Goal: Transaction & Acquisition: Purchase product/service

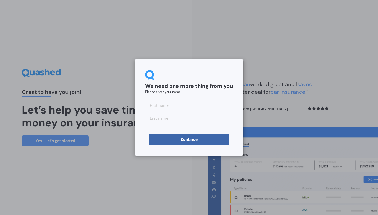
click at [173, 103] on input at bounding box center [189, 105] width 88 height 11
type input "Aurelien"
click at [172, 119] on input at bounding box center [189, 118] width 88 height 11
type input "Comte"
click at [175, 139] on button "Continue" at bounding box center [189, 139] width 80 height 11
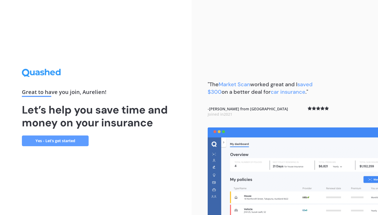
click at [76, 140] on link "Yes - Let’s get started" at bounding box center [55, 140] width 67 height 11
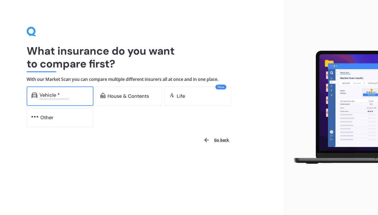
click at [68, 99] on div "Excludes commercial vehicles" at bounding box center [64, 99] width 49 height 2
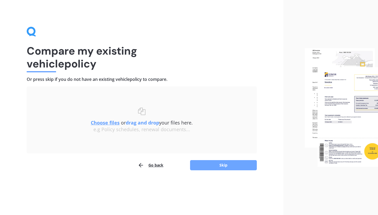
click at [238, 166] on button "Skip" at bounding box center [223, 165] width 67 height 10
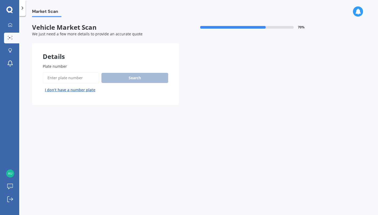
click at [72, 82] on input "Plate number" at bounding box center [71, 77] width 57 height 11
type input "kla584"
click at [114, 76] on button "Search" at bounding box center [135, 78] width 67 height 10
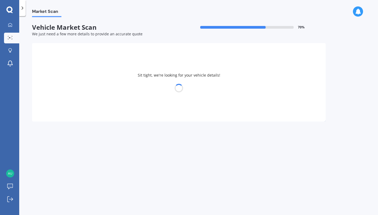
select select "SUBARU"
select select "LEGACY"
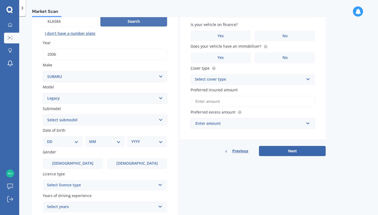
scroll to position [70, 0]
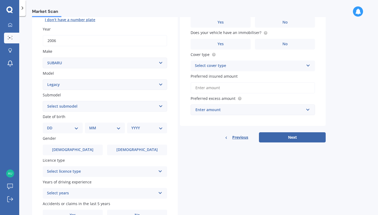
click at [109, 108] on select "Select submodel (All other non turbo) (All other turbo) 2.0i 2.0R 2.5i 2.5i Lux…" at bounding box center [105, 106] width 125 height 11
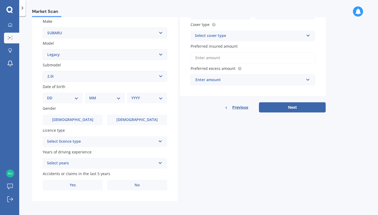
click at [67, 97] on select "DD 01 02 03 04 05 06 07 08 09 10 11 12 13 14 15 16 17 18 19 20 21 22 23 24 25 2…" at bounding box center [63, 98] width 32 height 6
click at [82, 78] on select "Select submodel (All other non turbo) (All other turbo) 2.0i 2.0R 2.5i 2.5i Lux…" at bounding box center [105, 76] width 125 height 11
select select "2.0R"
click at [60, 96] on select "DD 01 02 03 04 05 06 07 08 09 10 11 12 13 14 15 16 17 18 19 20 21 22 23 24 25 2…" at bounding box center [63, 98] width 32 height 6
select select "30"
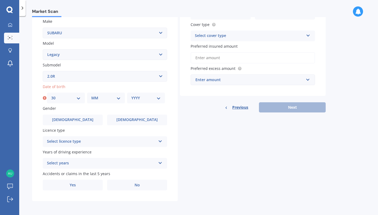
click at [104, 99] on select "MM 01 02 03 04 05 06 07 08 09 10 11 12" at bounding box center [105, 98] width 29 height 6
select select "01"
click at [145, 97] on select "YYYY 2025 2024 2023 2022 2021 2020 2019 2018 2017 2016 2015 2014 2013 2012 2011…" at bounding box center [145, 98] width 29 height 6
select select "2001"
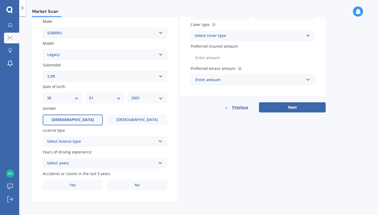
click at [88, 119] on label "[DEMOGRAPHIC_DATA]" at bounding box center [73, 119] width 60 height 11
click at [0, 0] on input "[DEMOGRAPHIC_DATA]" at bounding box center [0, 0] width 0 height 0
click at [103, 140] on div "Select licence type" at bounding box center [101, 141] width 109 height 6
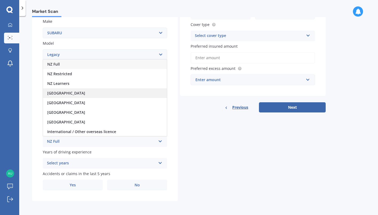
scroll to position [1, 0]
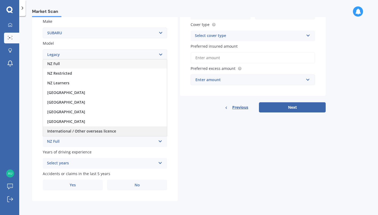
click at [103, 130] on span "International / Other overseas licence" at bounding box center [81, 130] width 69 height 5
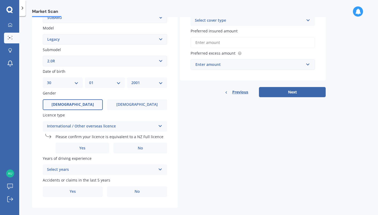
scroll to position [123, 0]
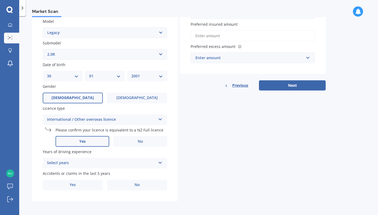
click at [97, 142] on label "Yes" at bounding box center [83, 141] width 54 height 11
click at [0, 0] on input "Yes" at bounding box center [0, 0] width 0 height 0
click at [107, 164] on div "Select years" at bounding box center [101, 163] width 109 height 6
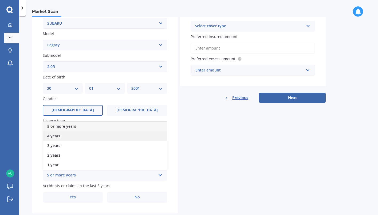
scroll to position [103, 0]
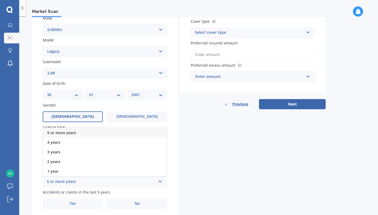
click at [99, 134] on div "5 or more years" at bounding box center [105, 133] width 124 height 10
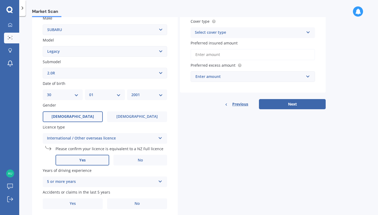
scroll to position [123, 0]
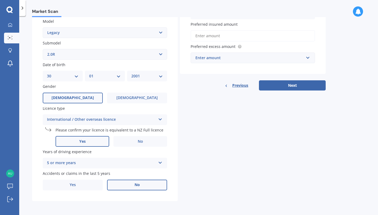
click at [131, 186] on label "No" at bounding box center [137, 184] width 60 height 11
click at [0, 0] on input "No" at bounding box center [0, 0] width 0 height 0
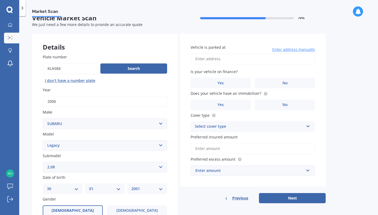
scroll to position [0, 0]
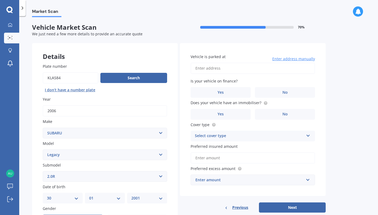
click at [221, 69] on input "Vehicle is parked at" at bounding box center [253, 68] width 125 height 11
paste input "[STREET_ADDRESS]"
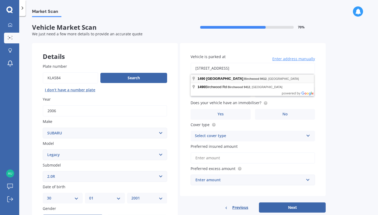
type input "[STREET_ADDRESS]"
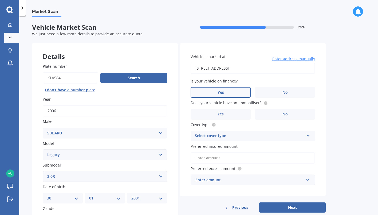
click at [210, 93] on label "Yes" at bounding box center [221, 92] width 60 height 11
click at [0, 0] on input "Yes" at bounding box center [0, 0] width 0 height 0
click at [283, 115] on span "No" at bounding box center [285, 114] width 5 height 5
click at [0, 0] on input "No" at bounding box center [0, 0] width 0 height 0
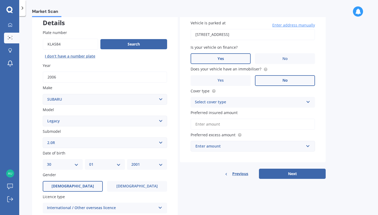
scroll to position [37, 0]
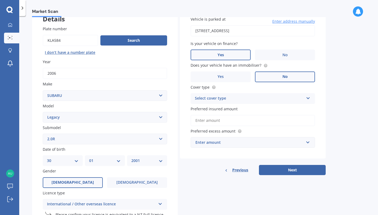
click at [245, 99] on div "Select cover type" at bounding box center [249, 98] width 109 height 6
click at [242, 110] on div "Comprehensive" at bounding box center [253, 109] width 124 height 10
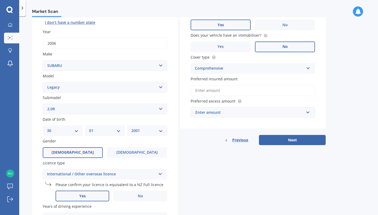
scroll to position [68, 0]
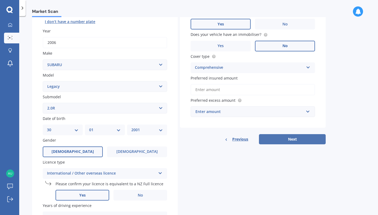
click at [272, 138] on button "Next" at bounding box center [292, 139] width 67 height 10
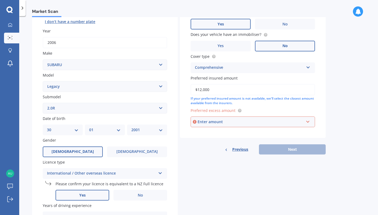
type input "$12,000"
click at [238, 122] on div "Enter amount" at bounding box center [251, 122] width 106 height 6
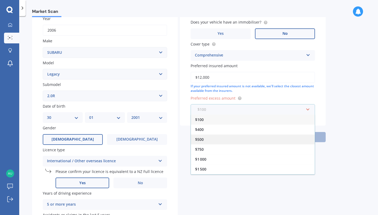
scroll to position [9, 0]
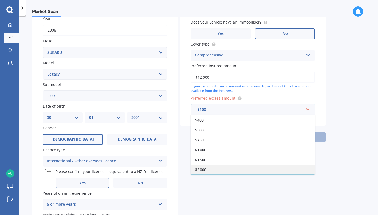
click at [218, 170] on div "$2 000" at bounding box center [253, 169] width 124 height 10
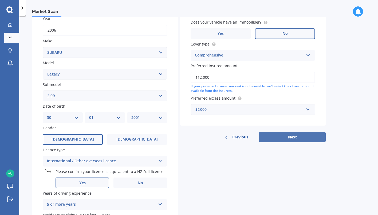
click at [275, 135] on button "Next" at bounding box center [292, 137] width 67 height 10
select select "30"
select select "01"
select select "2001"
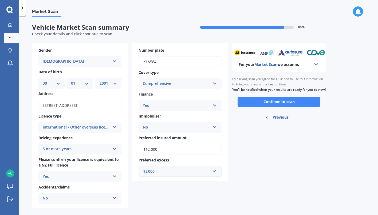
scroll to position [8, 0]
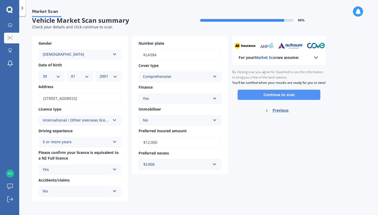
click at [266, 100] on button "Continue to scan" at bounding box center [279, 95] width 83 height 10
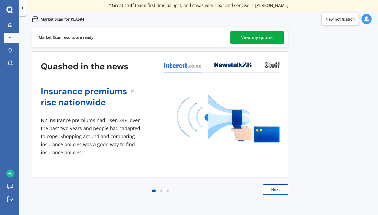
click at [267, 40] on div "View my quotes" at bounding box center [257, 37] width 32 height 13
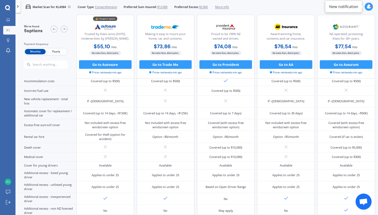
scroll to position [167, 0]
click at [162, 67] on button "Go to Trade Me" at bounding box center [165, 64] width 53 height 9
